Goal: Use online tool/utility: Use online tool/utility

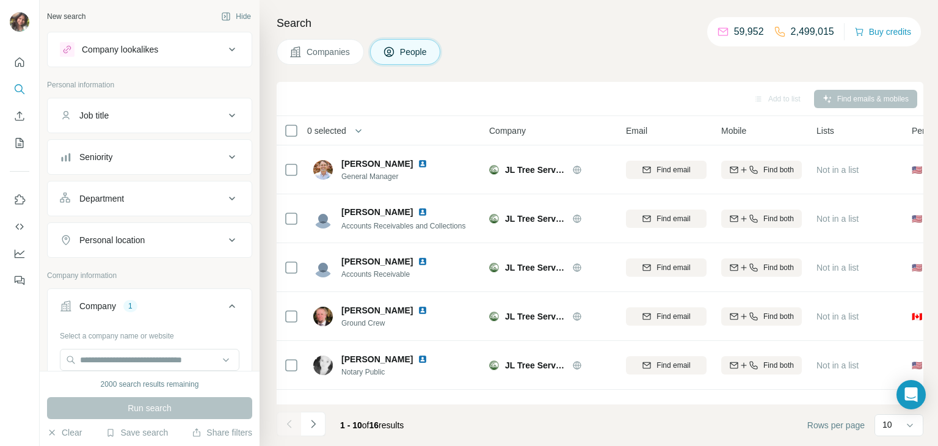
scroll to position [247, 0]
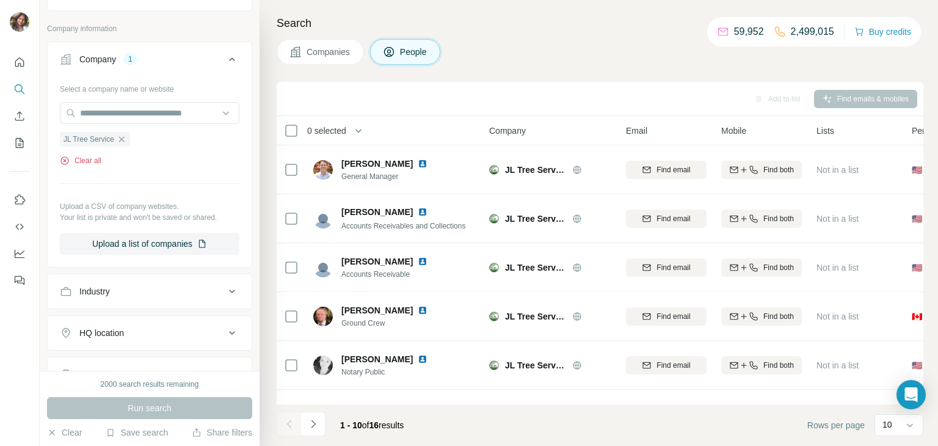
click at [96, 160] on button "Clear all" at bounding box center [81, 160] width 42 height 11
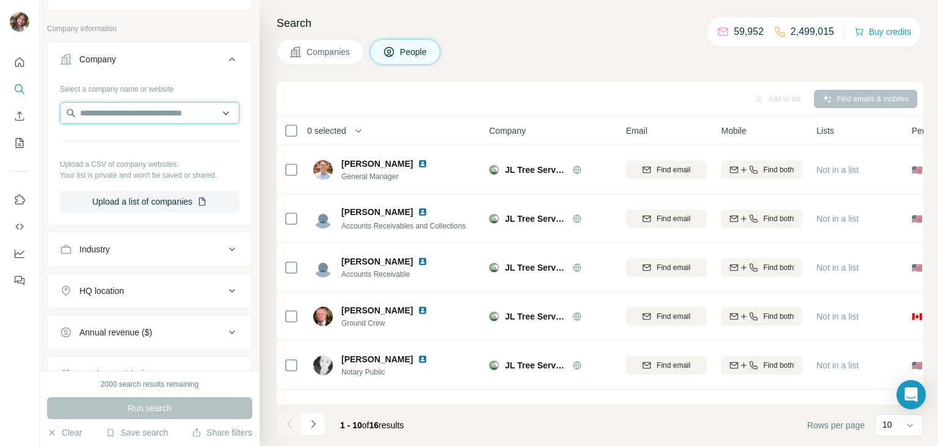
click at [144, 104] on input "text" at bounding box center [150, 113] width 180 height 22
type input "**********"
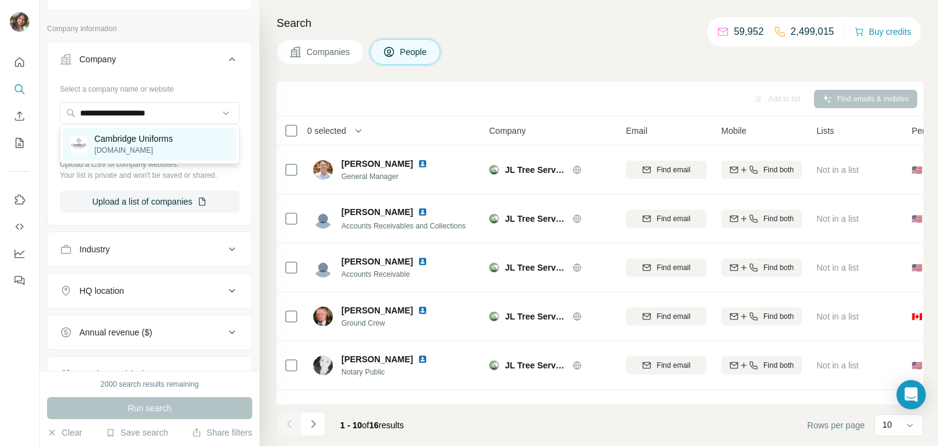
click at [157, 133] on p "Cambridge Uniforms" at bounding box center [134, 139] width 78 height 12
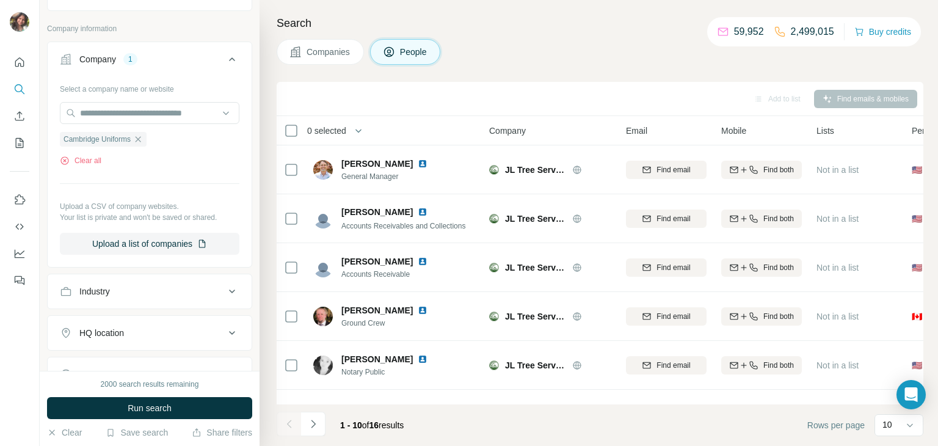
click at [157, 132] on ul "Cambridge Uniforms" at bounding box center [150, 138] width 180 height 15
click at [156, 407] on span "Run search" at bounding box center [150, 408] width 44 height 12
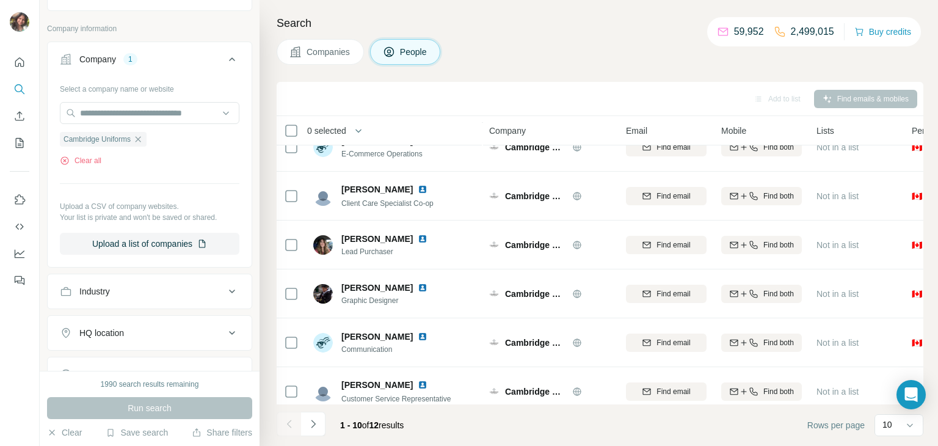
scroll to position [230, 0]
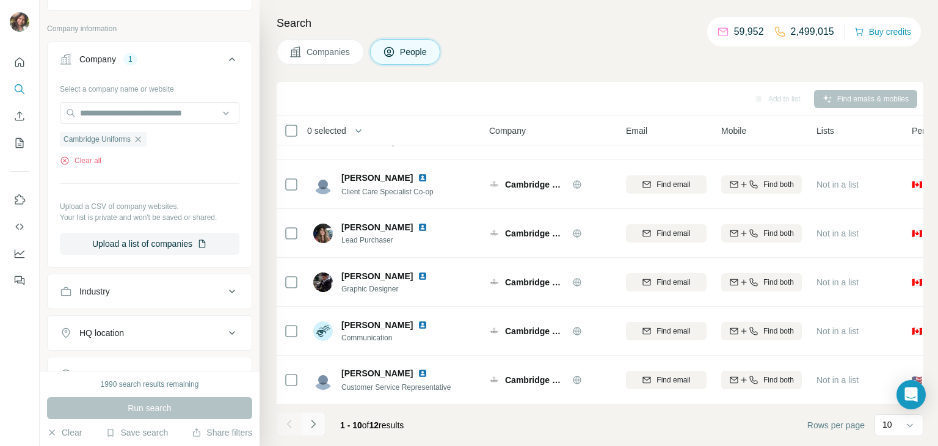
click at [311, 424] on icon "Navigate to next page" at bounding box center [313, 424] width 12 height 12
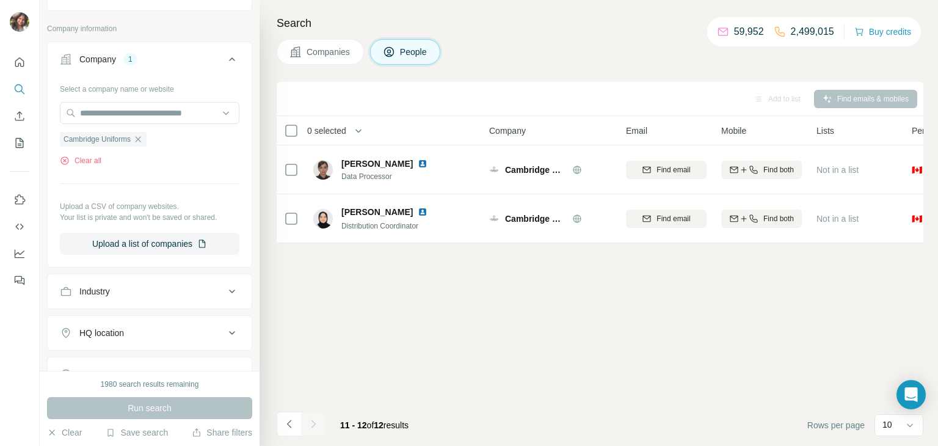
scroll to position [0, 0]
